Goal: Communication & Community: Share content

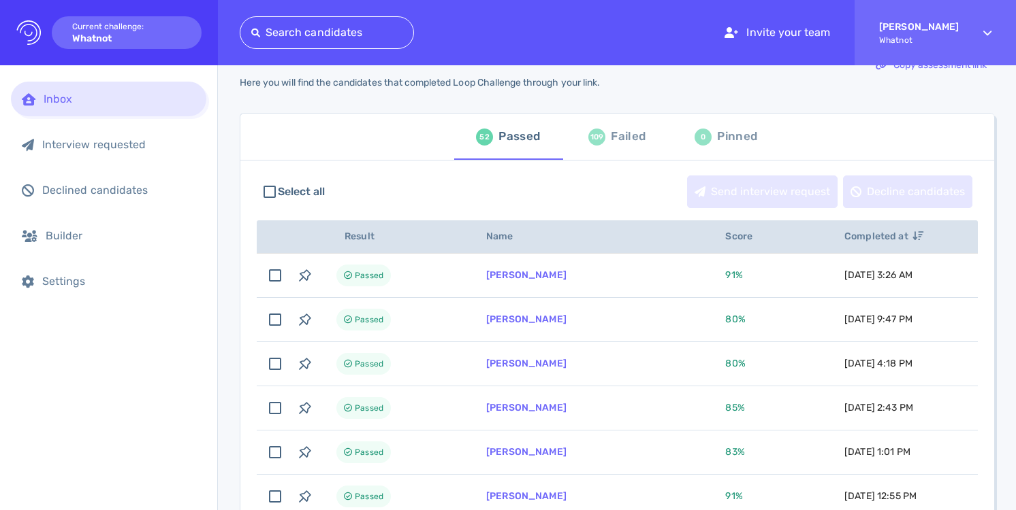
scroll to position [40, 0]
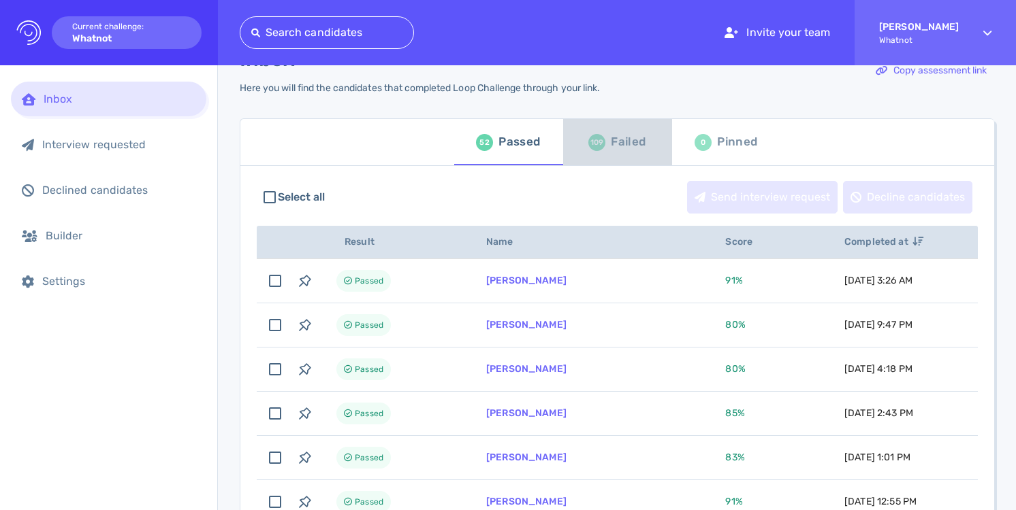
click at [599, 142] on div "109" at bounding box center [596, 142] width 17 height 17
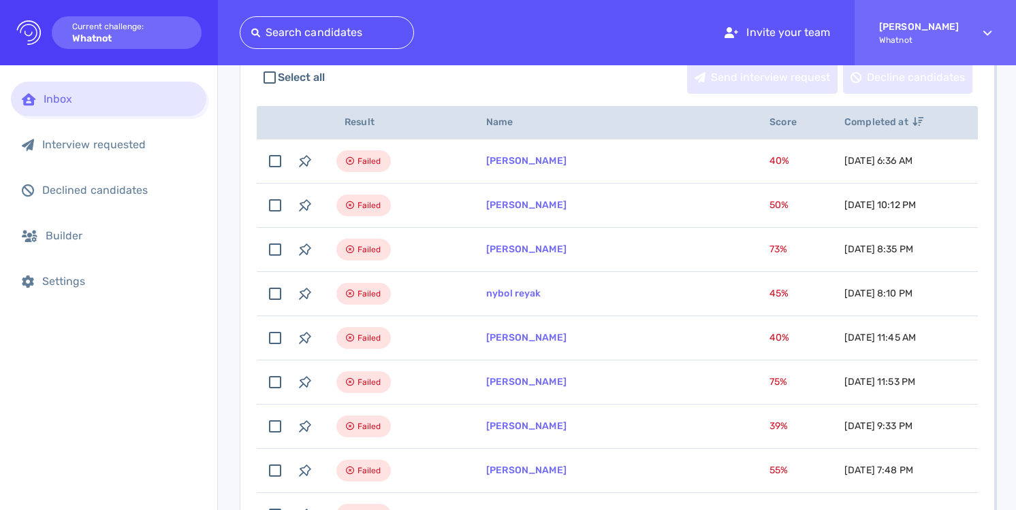
scroll to position [194, 0]
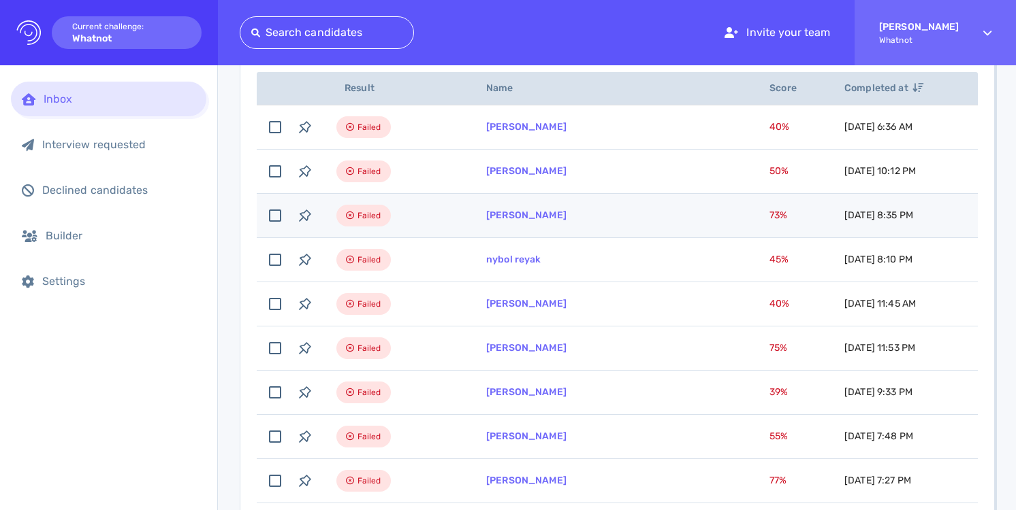
click at [769, 212] on span "73 %" at bounding box center [778, 216] width 18 height 12
click at [525, 210] on link "[PERSON_NAME]" at bounding box center [526, 216] width 80 height 12
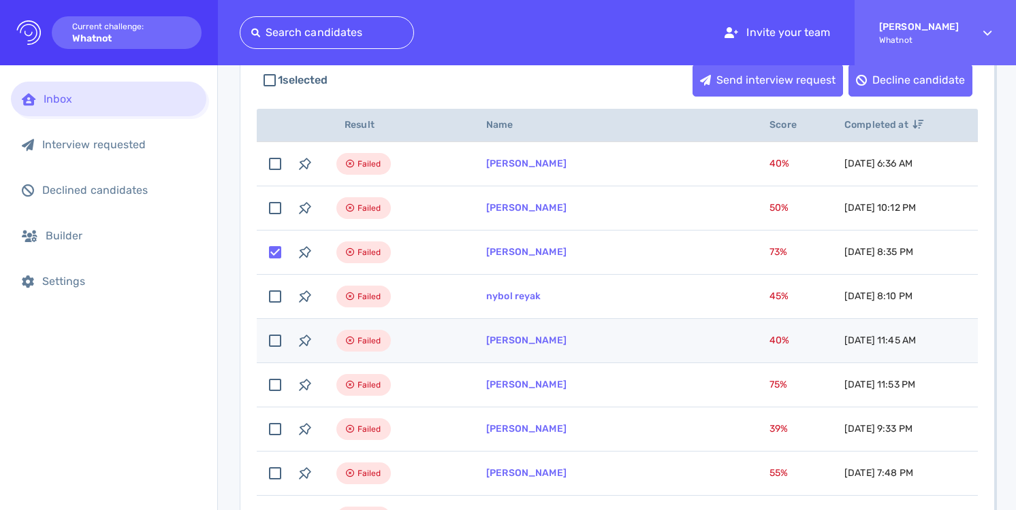
scroll to position [0, 0]
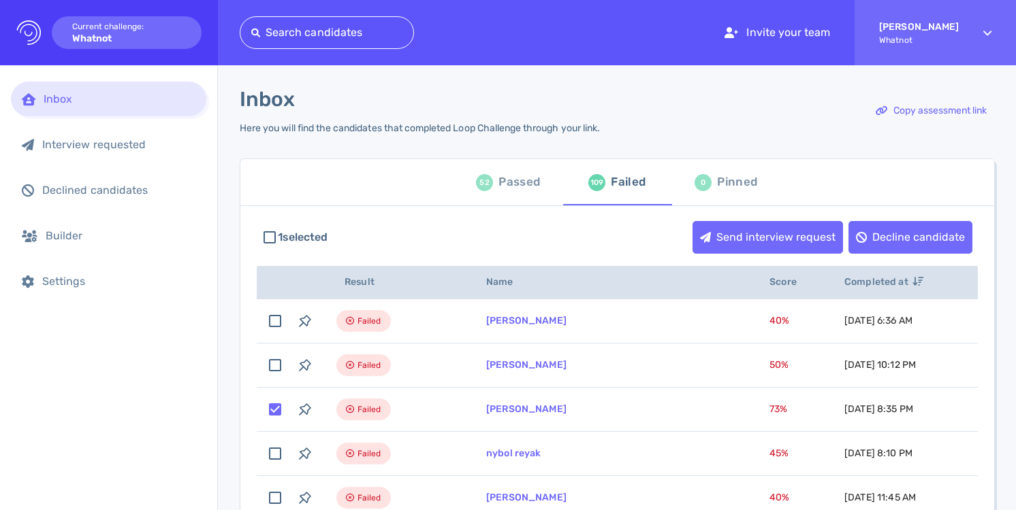
click at [492, 178] on div "52 Passed" at bounding box center [508, 182] width 64 height 38
checkbox input "false"
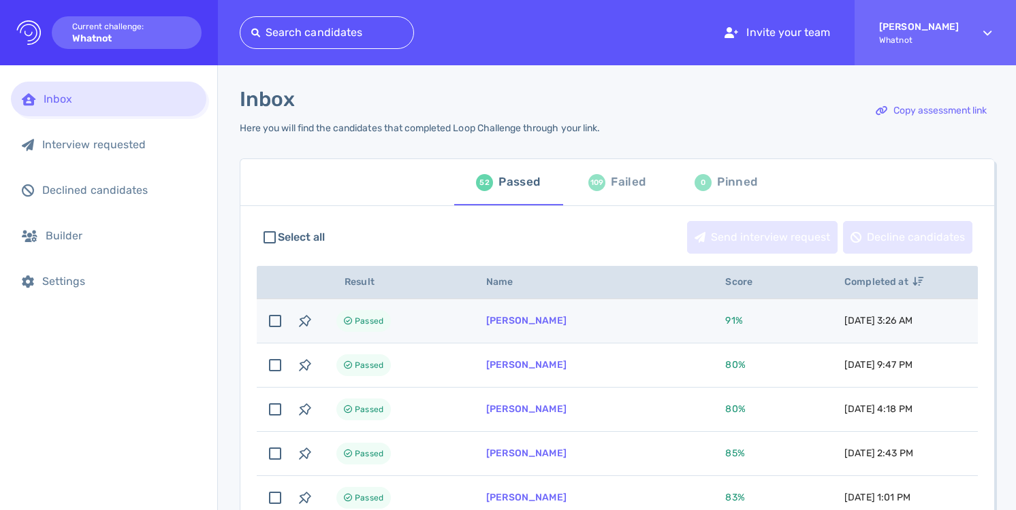
click at [540, 321] on td "[PERSON_NAME]" at bounding box center [589, 321] width 239 height 44
checkbox input "true"
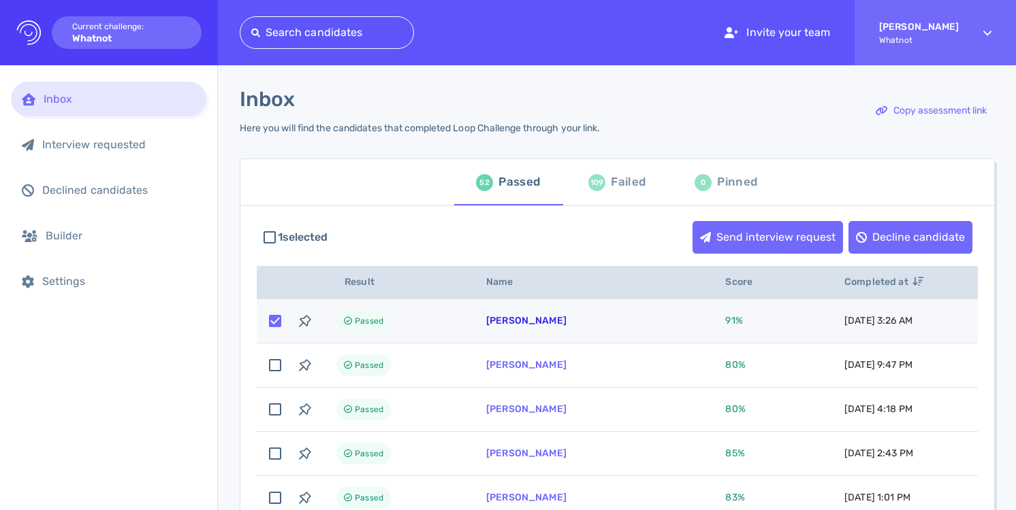
click at [515, 322] on link "[PERSON_NAME]" at bounding box center [526, 321] width 80 height 12
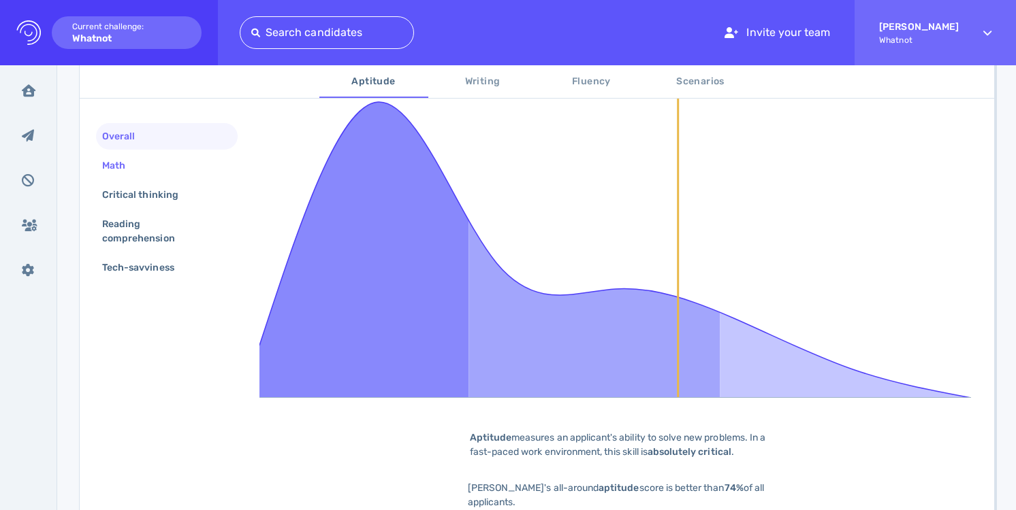
click at [168, 174] on div "Math" at bounding box center [167, 165] width 142 height 27
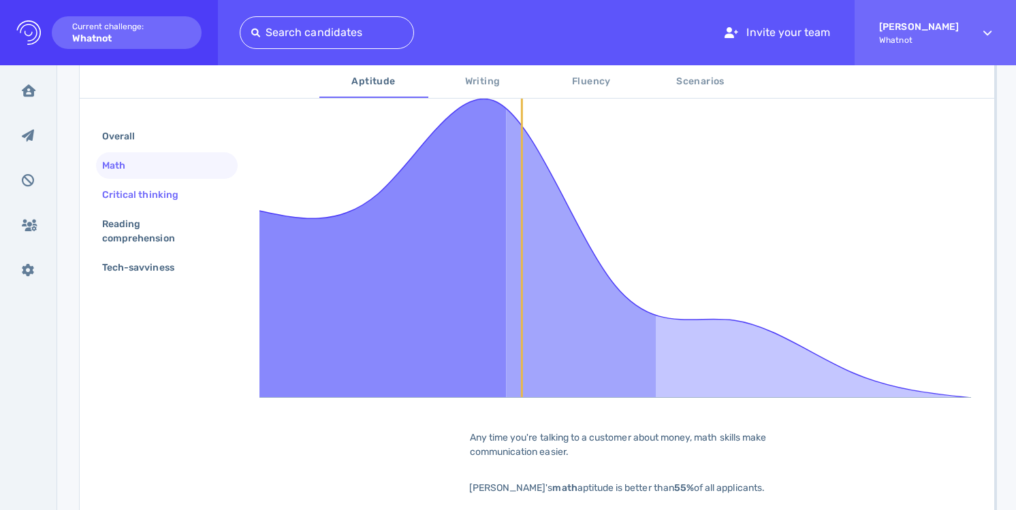
click at [169, 201] on div "Critical thinking" at bounding box center [146, 195] width 95 height 20
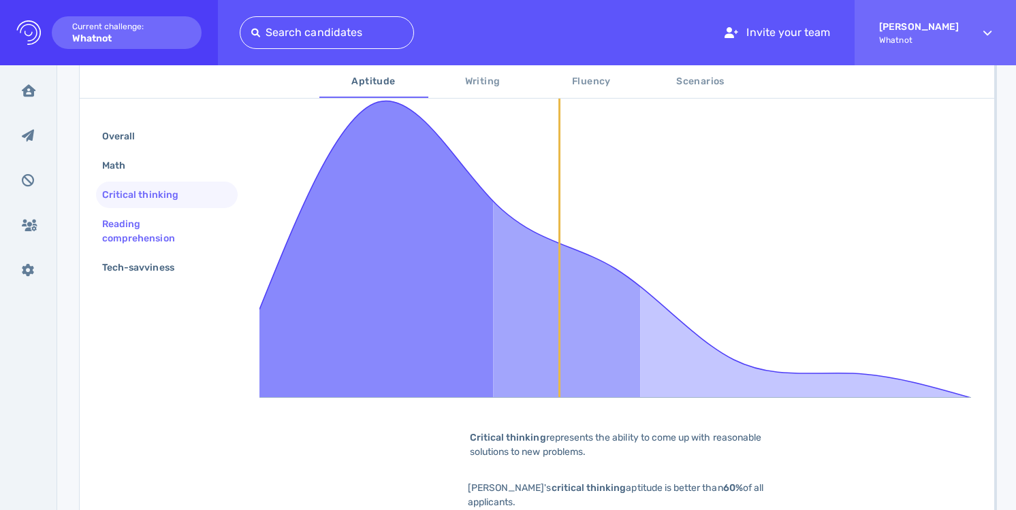
click at [161, 229] on div "Reading comprehension" at bounding box center [161, 231] width 124 height 34
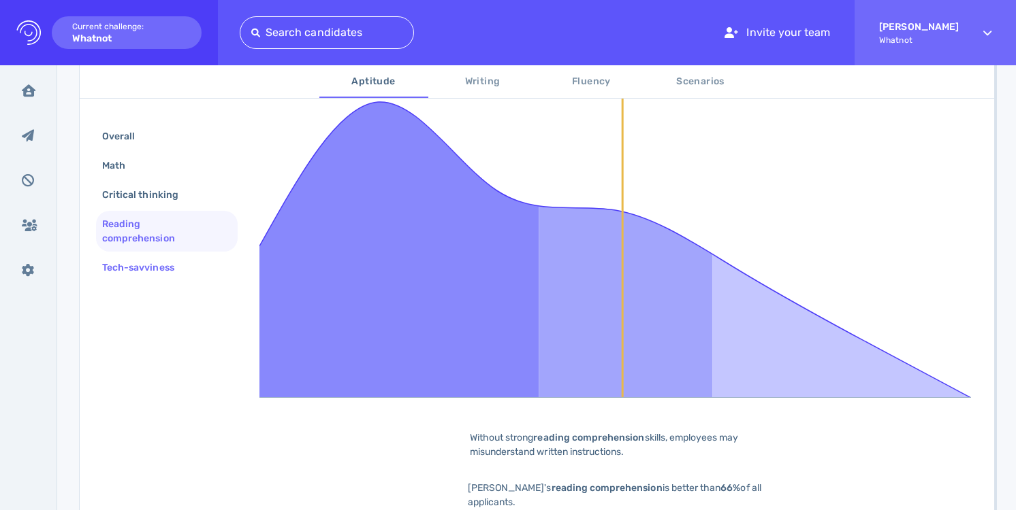
click at [167, 263] on div "Tech-savviness" at bounding box center [144, 268] width 91 height 20
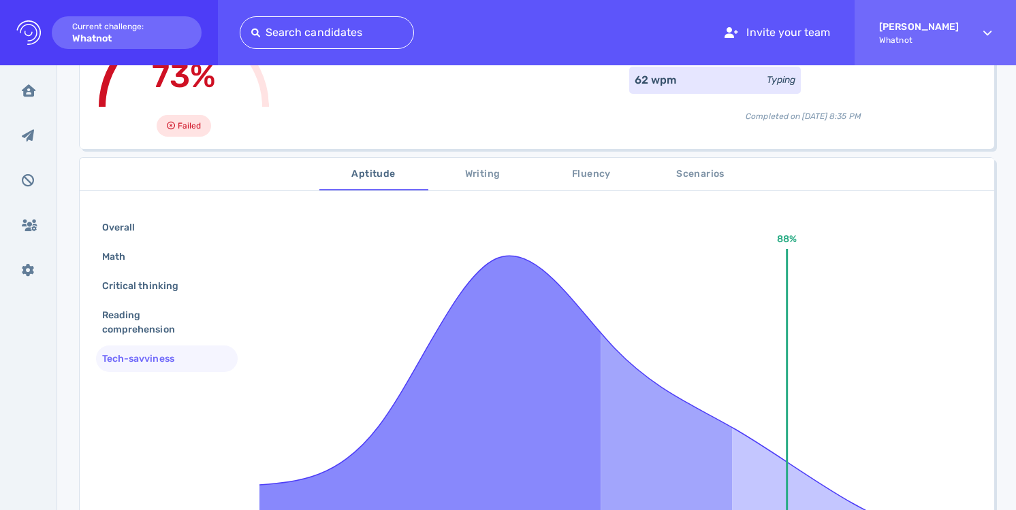
scroll to position [93, 0]
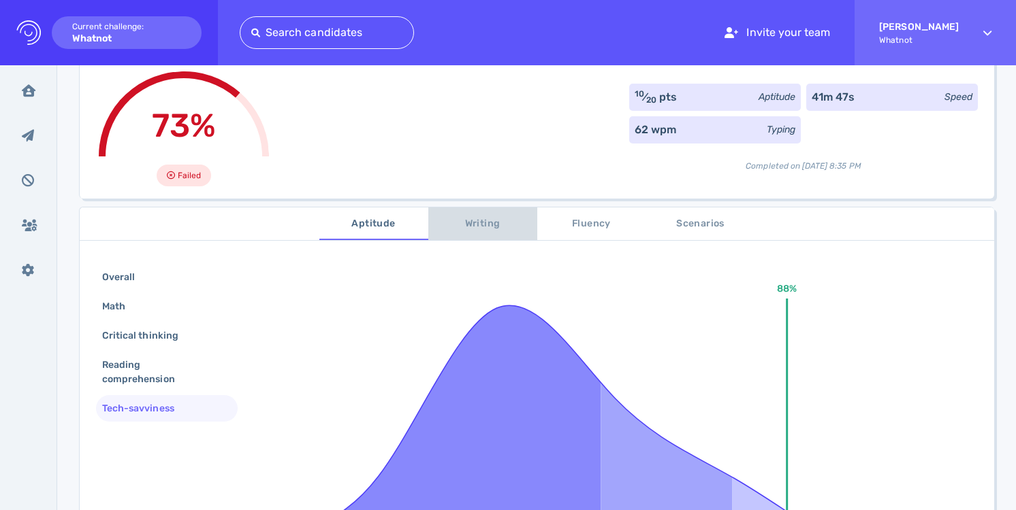
click at [472, 221] on span "Writing" at bounding box center [482, 224] width 93 height 17
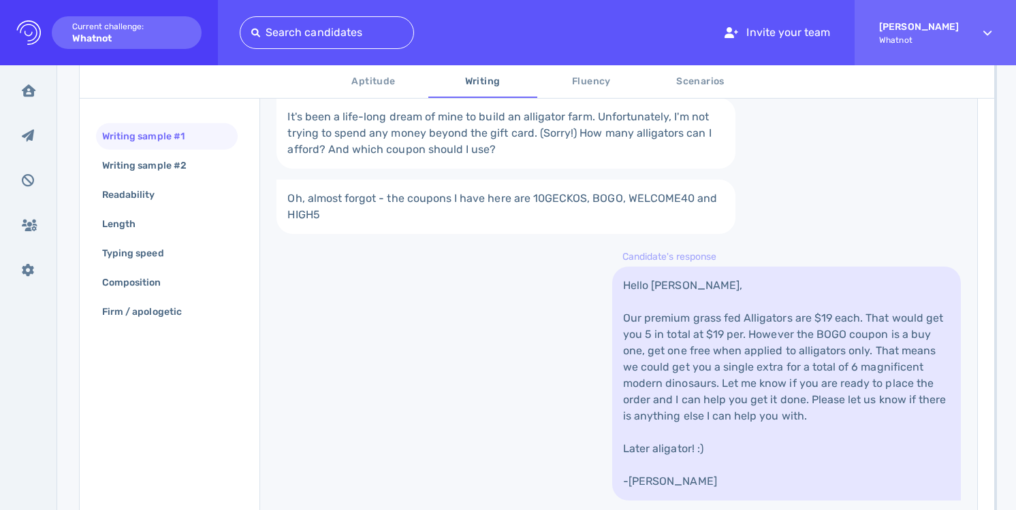
scroll to position [408, 0]
click at [191, 167] on div "Writing sample #2" at bounding box center [150, 166] width 103 height 20
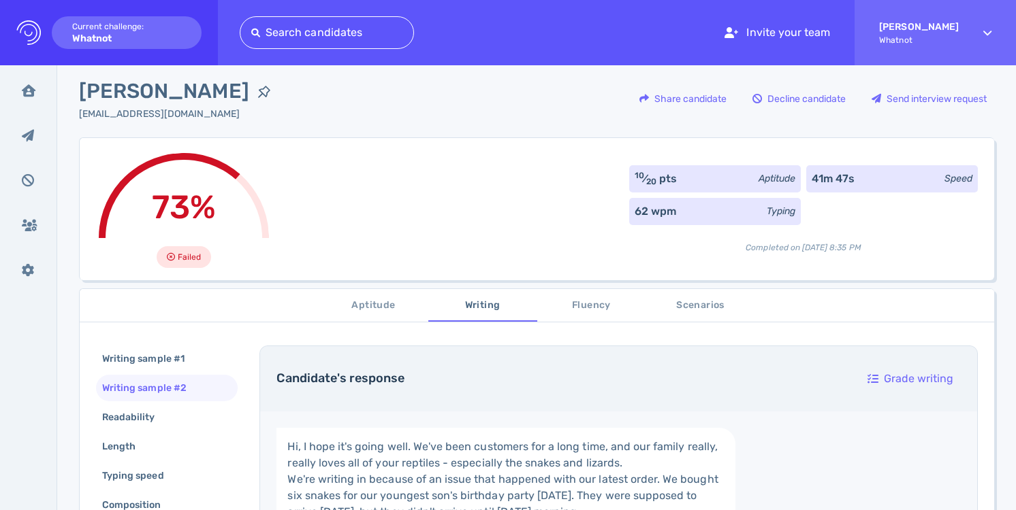
scroll to position [5, 0]
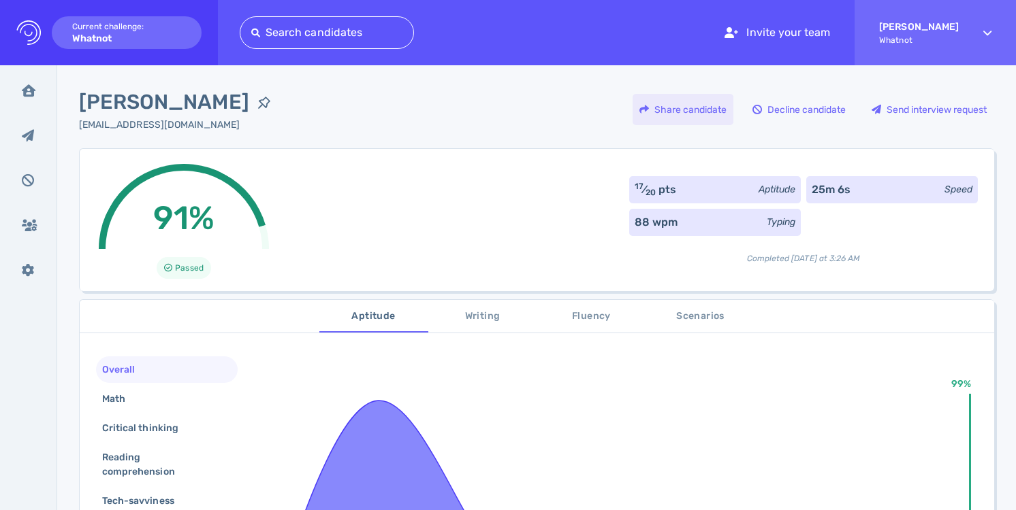
click at [706, 114] on div "Share candidate" at bounding box center [682, 109] width 101 height 31
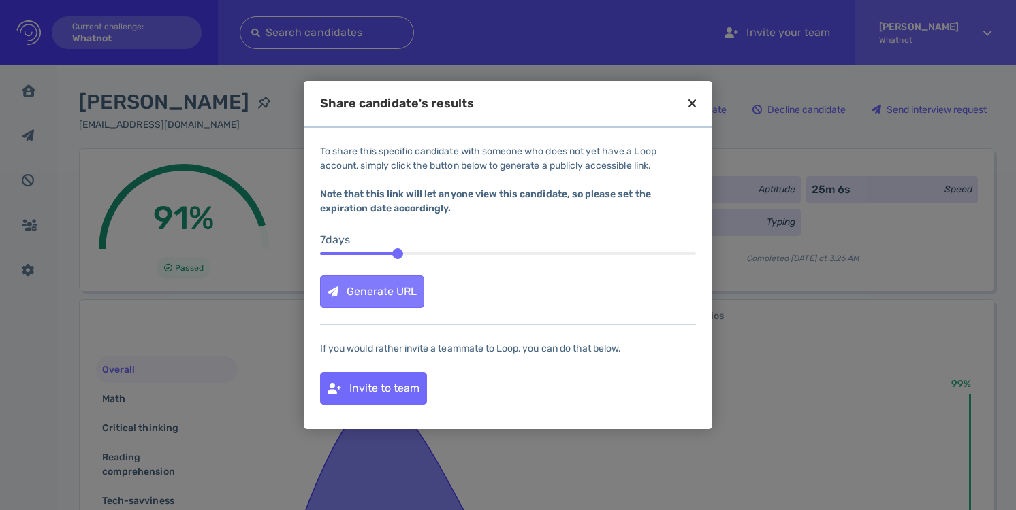
click at [381, 286] on div "Generate URL" at bounding box center [372, 291] width 103 height 31
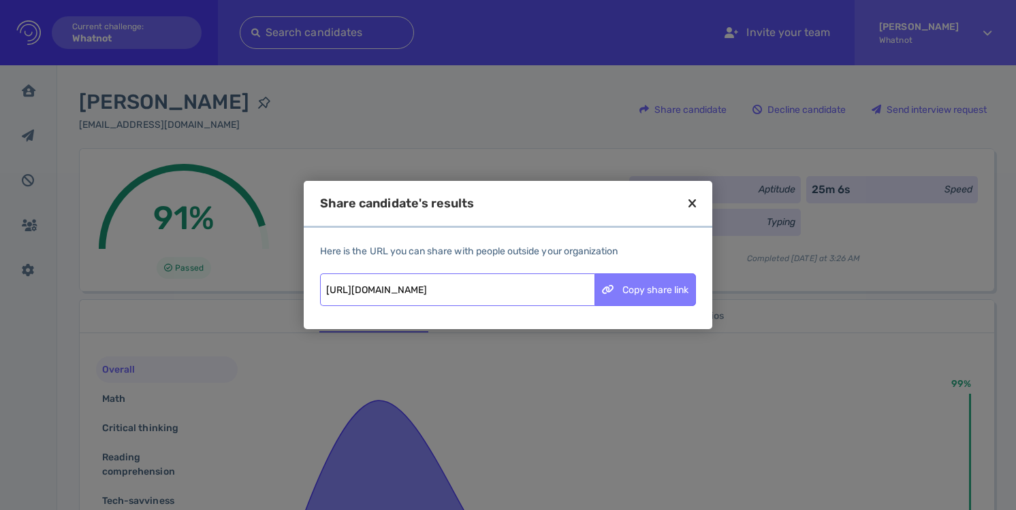
click at [667, 295] on div "Copy share link" at bounding box center [645, 289] width 100 height 31
